Goal: Task Accomplishment & Management: Manage account settings

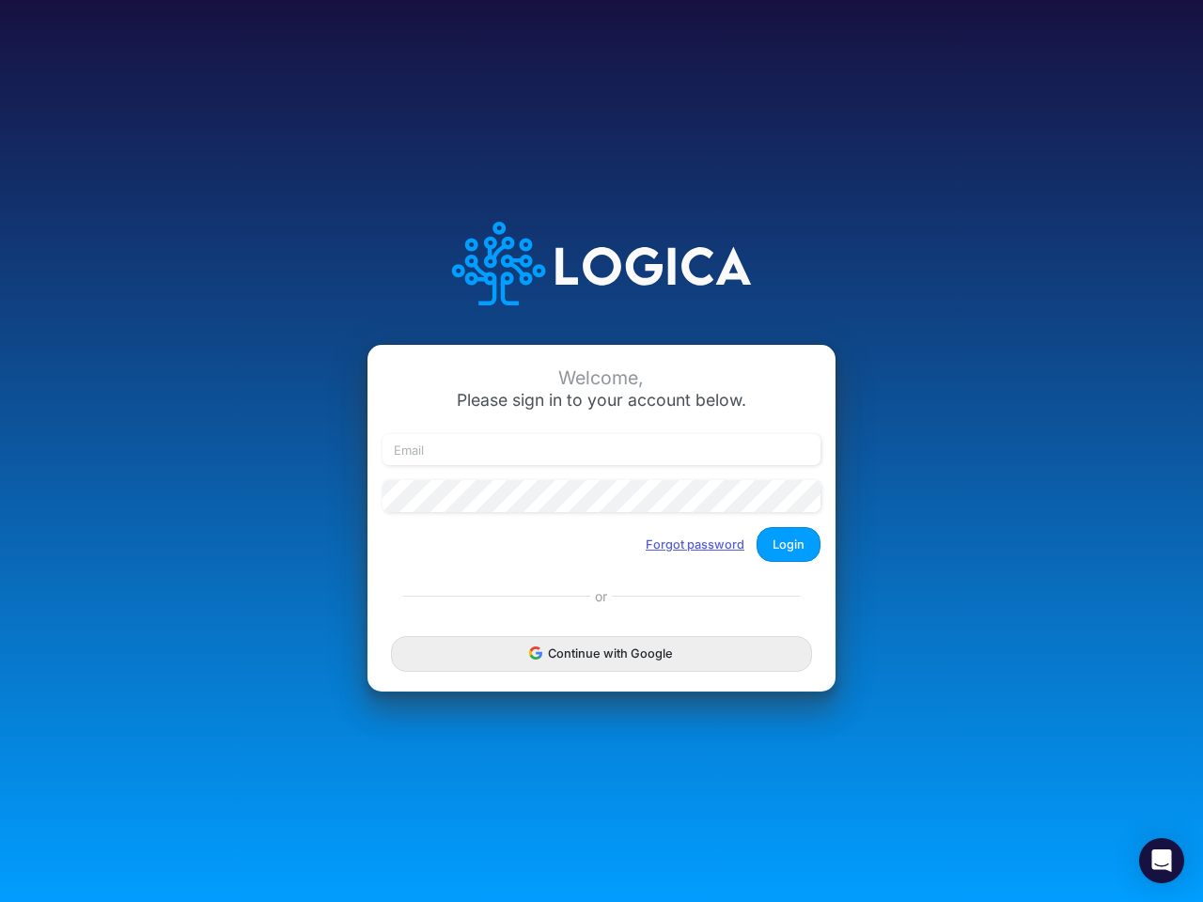
click at [696, 544] on button "Forgot password" at bounding box center [695, 544] width 123 height 31
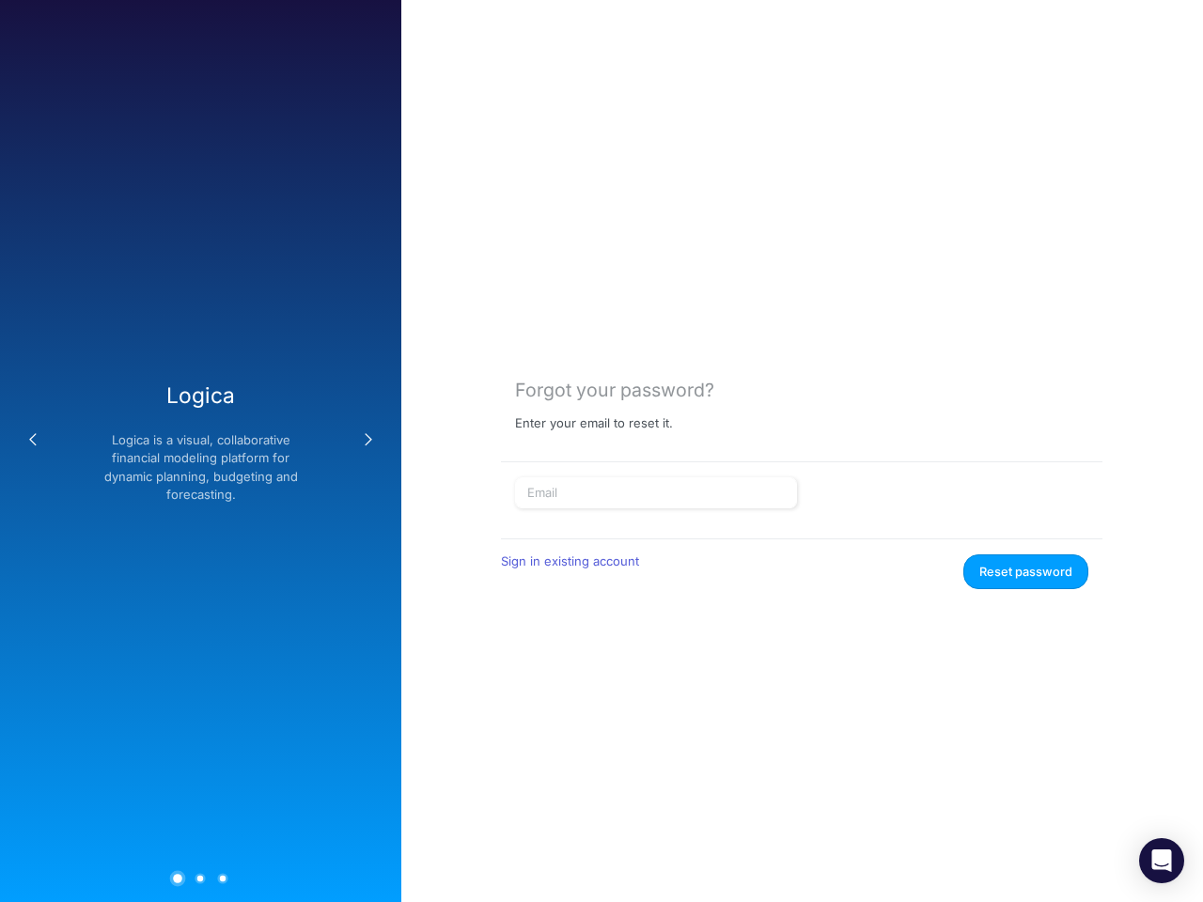
click at [789, 544] on form "Sign in existing account Reset password" at bounding box center [801, 533] width 573 height 113
click at [602, 653] on div "Forgot your password? Enter your email to reset it. Sign in existing account Re…" at bounding box center [802, 451] width 802 height 902
click at [1162, 861] on icon "Open Intercom Messenger" at bounding box center [1162, 861] width 20 height 23
